Goal: Information Seeking & Learning: Learn about a topic

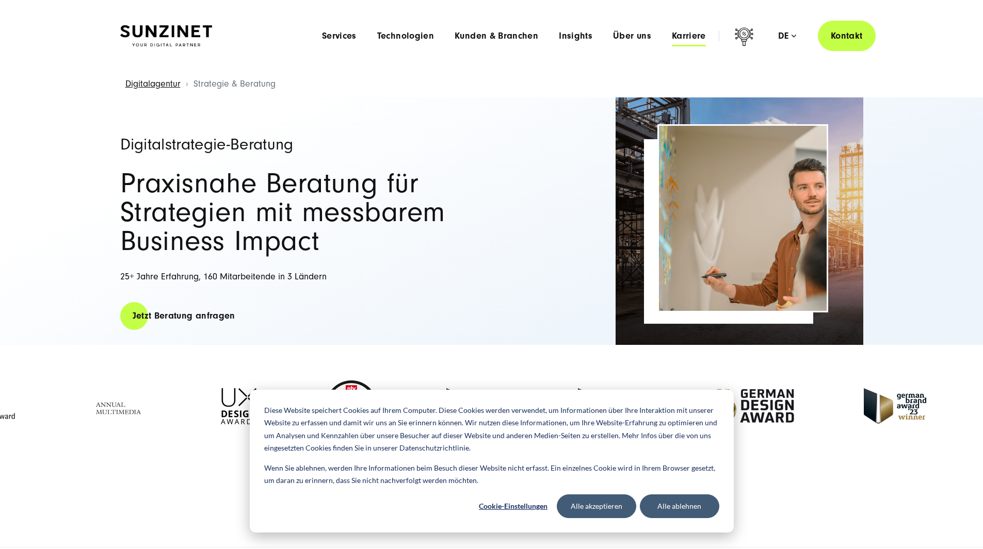
click at [672, 34] on span "Karriere" at bounding box center [689, 36] width 34 height 10
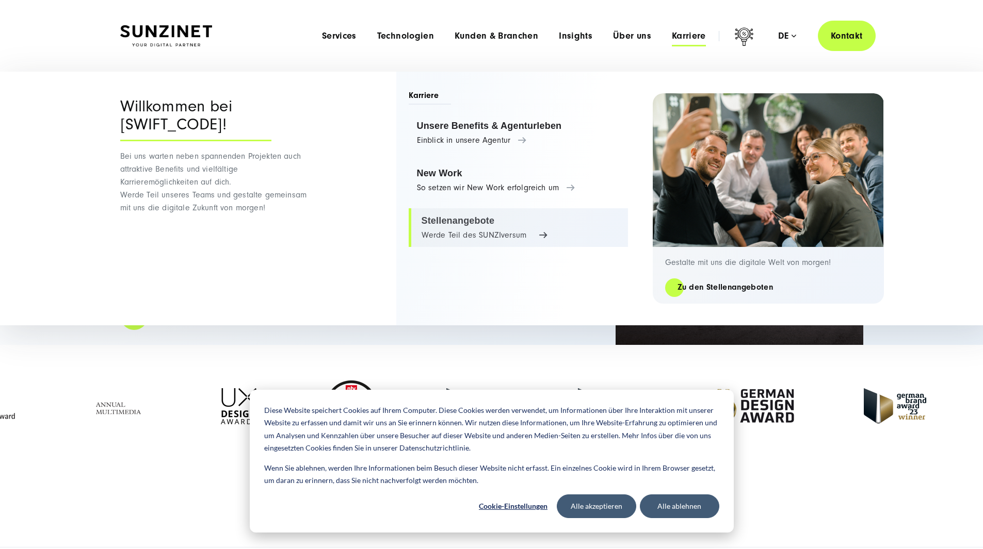
click at [510, 229] on link "Stellenangebote Werde Teil des SUNZIversum" at bounding box center [518, 227] width 219 height 39
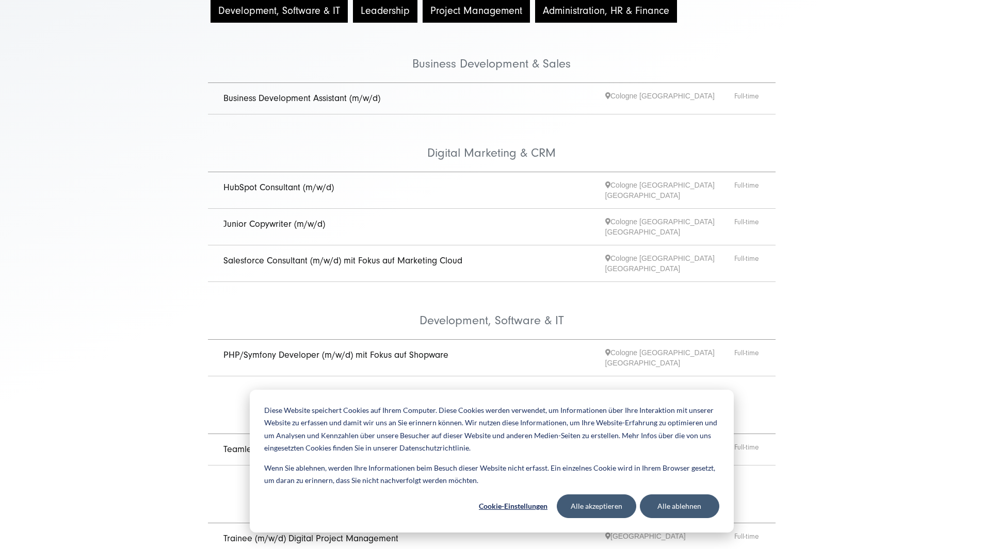
scroll to position [206, 0]
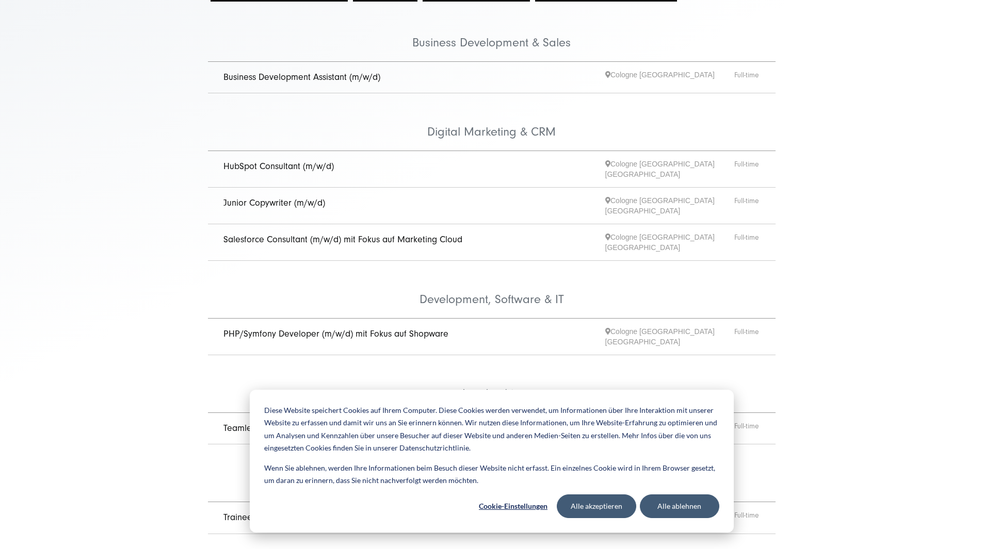
click at [280, 203] on link "Junior Copywriter (m/w/d)" at bounding box center [274, 203] width 102 height 11
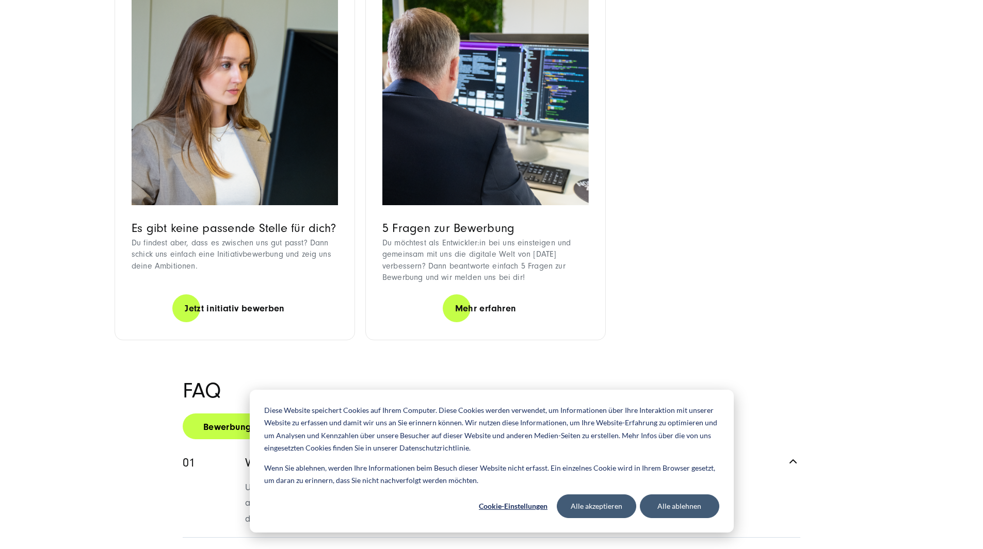
scroll to position [980, 0]
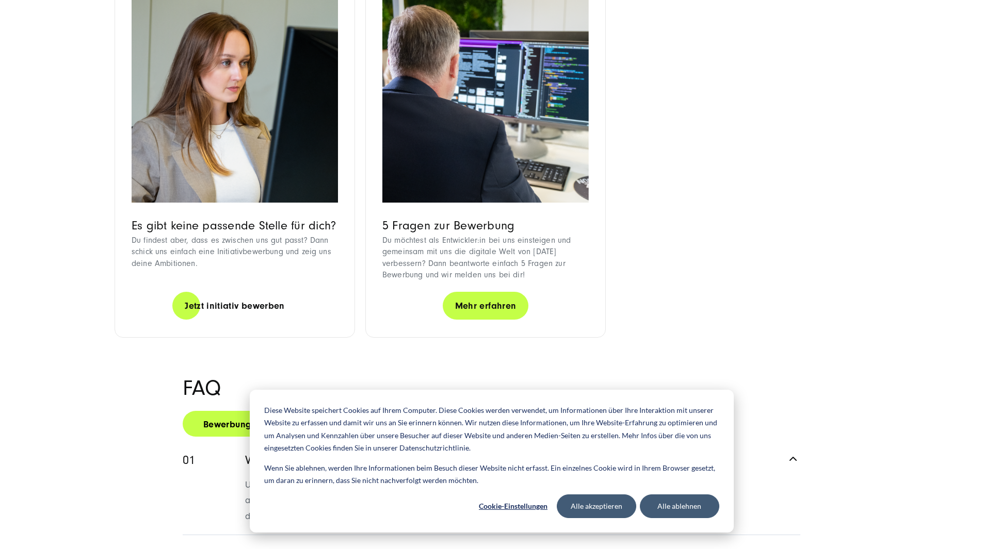
click at [483, 321] on link "Mehr erfahren" at bounding box center [486, 305] width 86 height 29
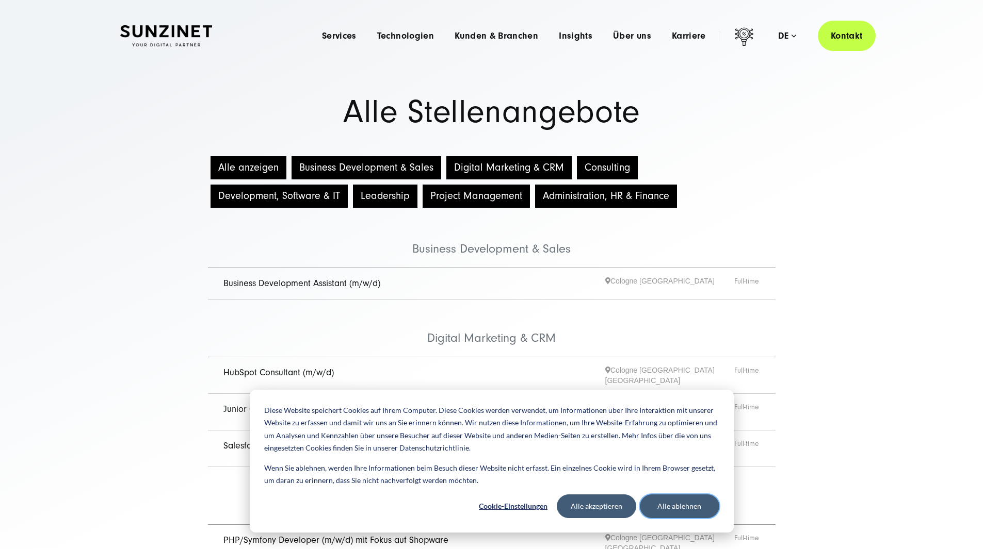
click at [659, 508] on button "Alle ablehnen" at bounding box center [679, 507] width 79 height 24
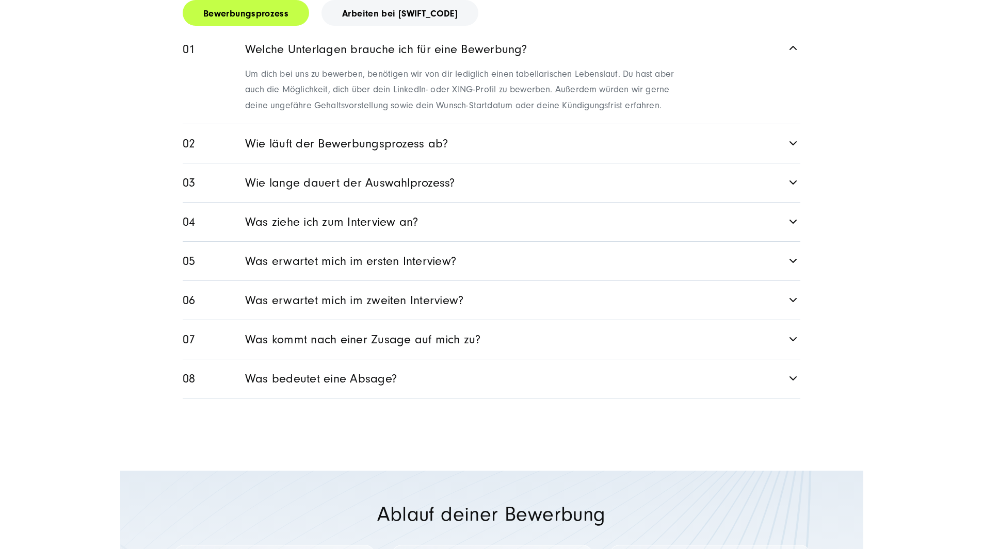
scroll to position [1393, 0]
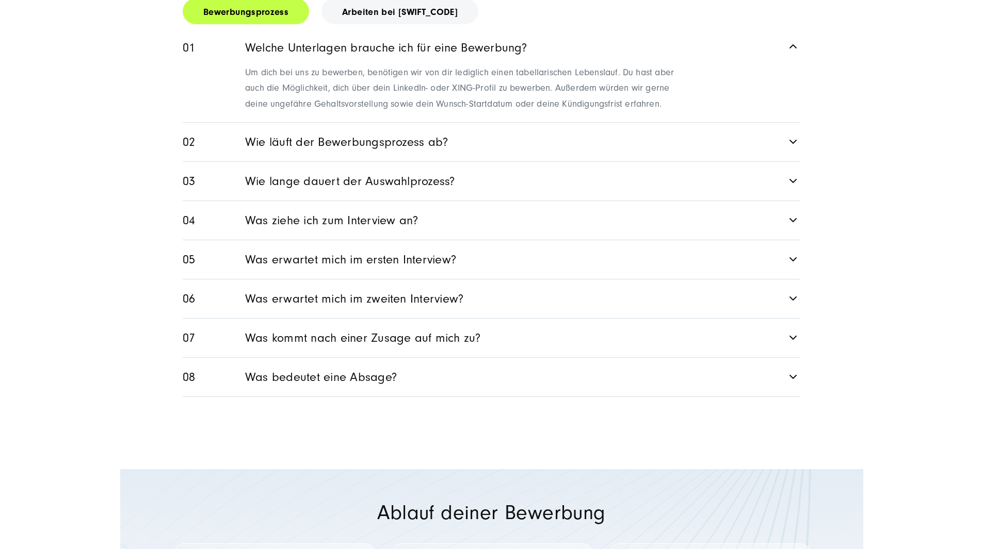
click at [790, 279] on link "Was erwartet mich im ersten Interview?" at bounding box center [491, 259] width 617 height 39
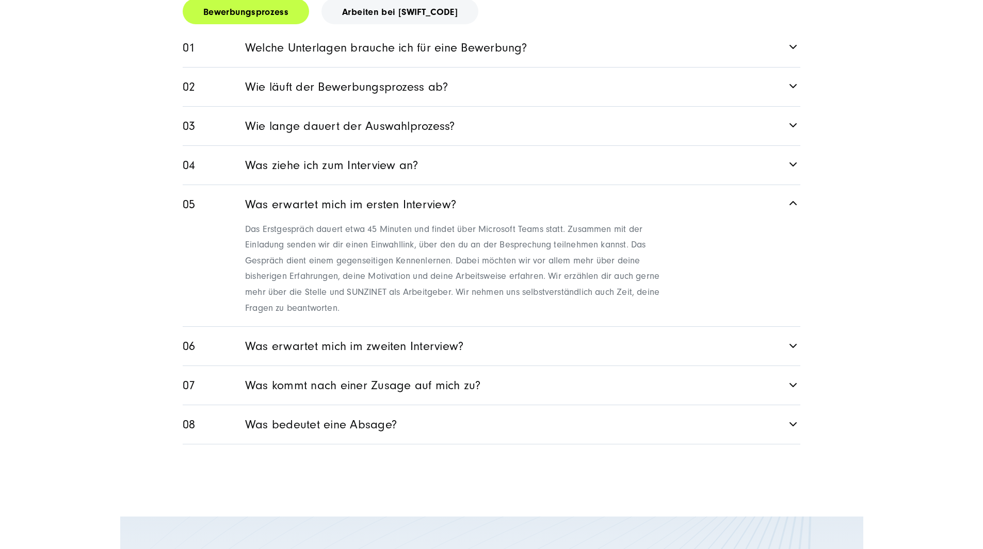
click at [688, 405] on link "Was kommt nach einer Zusage auf mich zu?" at bounding box center [491, 385] width 617 height 39
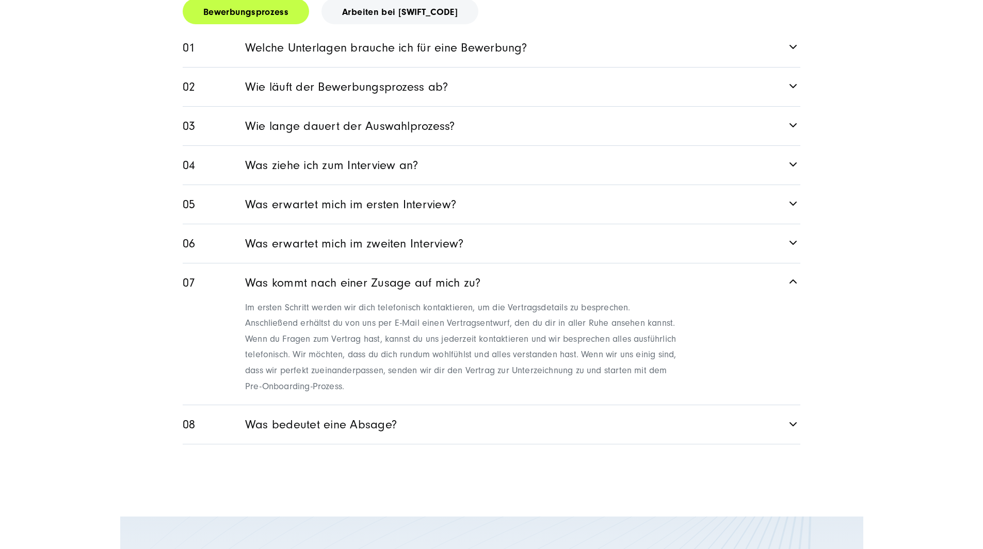
click at [755, 444] on link "Was bedeutet eine Absage?" at bounding box center [491, 424] width 617 height 39
